Goal: Information Seeking & Learning: Learn about a topic

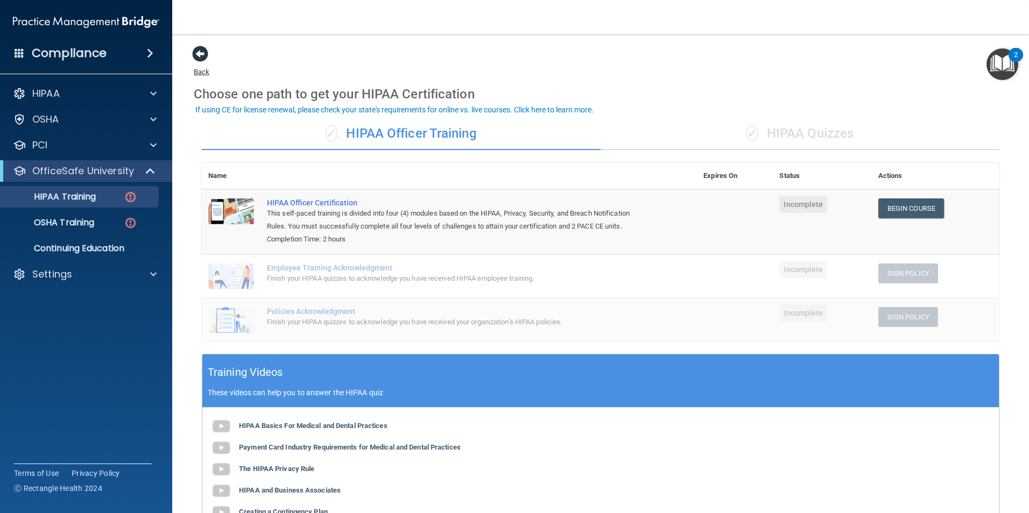
click at [207, 55] on span at bounding box center [200, 54] width 16 height 16
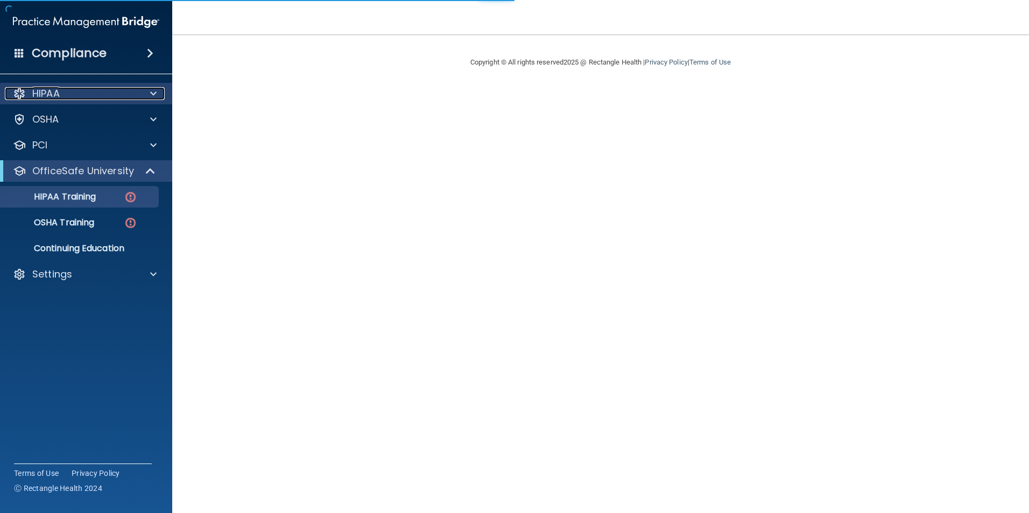
click at [55, 93] on p "HIPAA" at bounding box center [45, 93] width 27 height 13
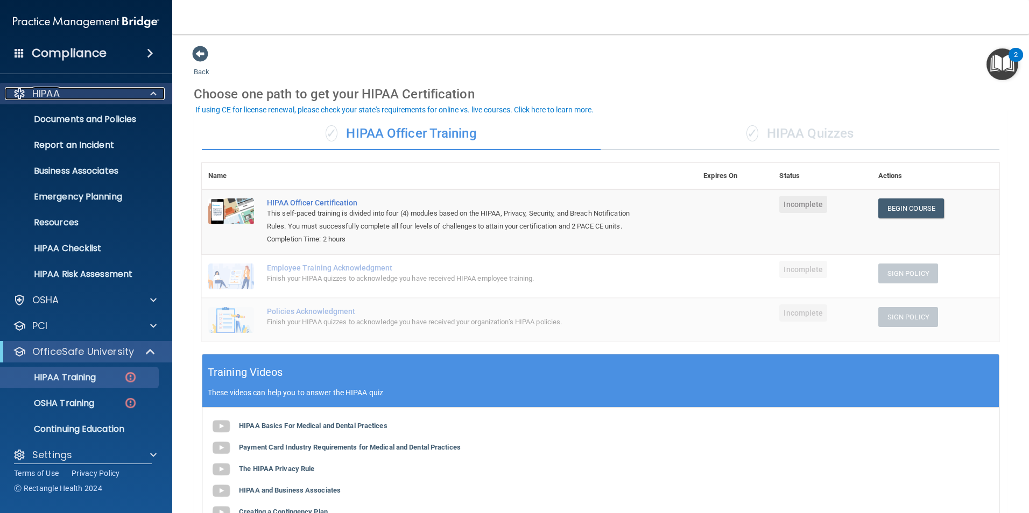
click at [65, 96] on div "HIPAA" at bounding box center [71, 93] width 133 height 13
